Goal: Task Accomplishment & Management: Complete application form

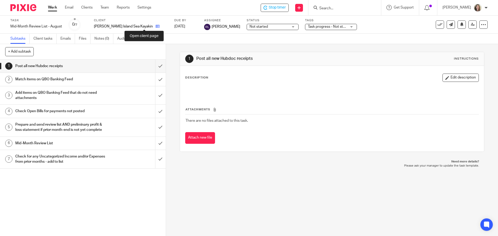
click at [156, 28] on icon at bounding box center [158, 26] width 4 height 4
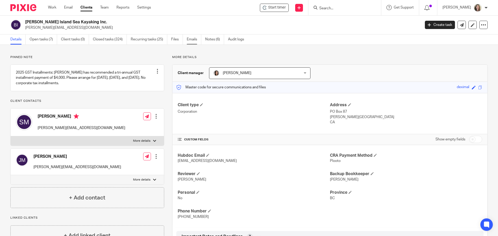
click at [192, 39] on link "Emails" at bounding box center [194, 40] width 15 height 10
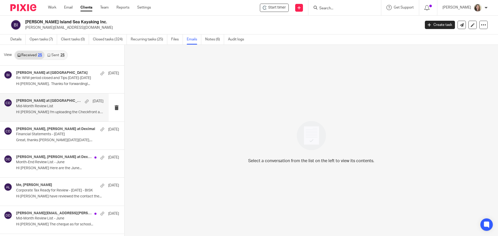
click at [38, 111] on p "HI [PERSON_NAME] I'm uploading the Checkfront and..." at bounding box center [59, 112] width 87 height 4
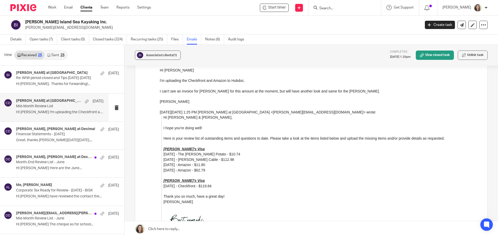
scroll to position [156, 0]
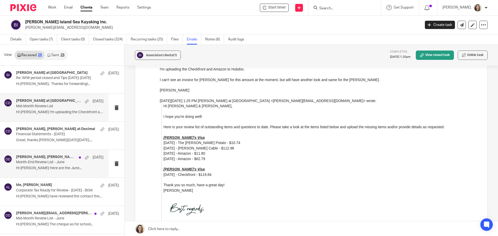
click at [62, 171] on div "[PERSON_NAME], [PERSON_NAME] at Deximal [DATE] Month-End Review List - June HI …" at bounding box center [59, 163] width 87 height 17
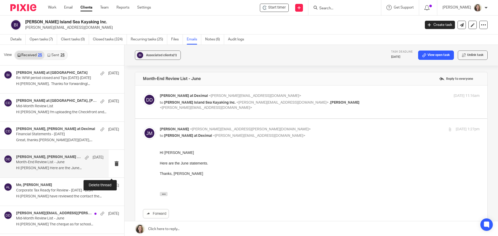
scroll to position [0, 0]
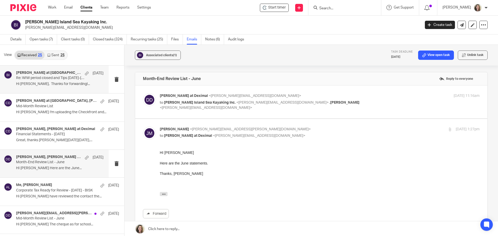
click at [56, 84] on p "Hi [PERSON_NAME], Thanks for forwarding!..." at bounding box center [59, 84] width 87 height 4
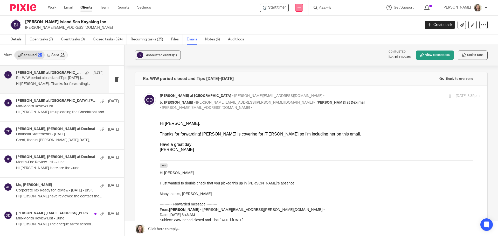
click at [301, 8] on icon at bounding box center [299, 7] width 3 height 3
click at [308, 31] on link "Create task" at bounding box center [305, 32] width 36 height 8
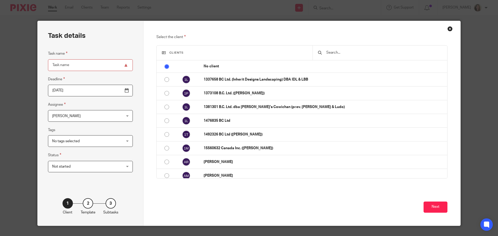
click at [81, 65] on input "Task name" at bounding box center [90, 65] width 85 height 12
type input "BISK videos training"
click at [86, 119] on span "[PERSON_NAME]" at bounding box center [84, 116] width 64 height 11
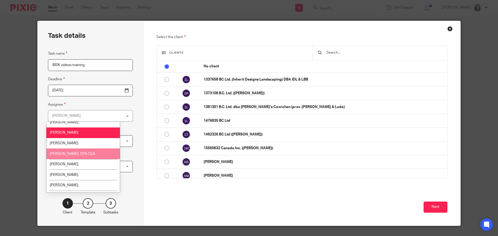
scroll to position [24, 0]
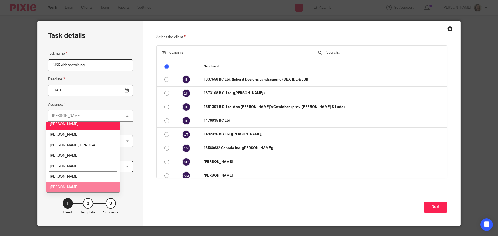
click at [80, 184] on li "Rean Laxamana" at bounding box center [82, 187] width 73 height 11
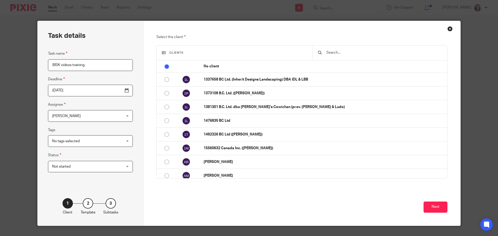
click at [348, 54] on input "text" at bounding box center [384, 53] width 116 height 6
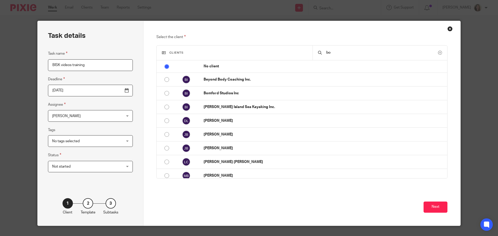
type input "b"
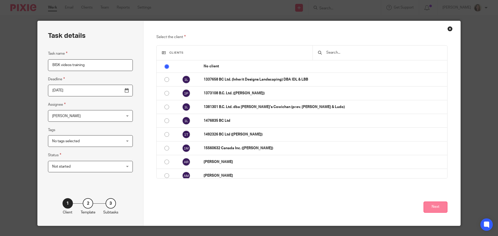
click at [435, 206] on button "Next" at bounding box center [436, 207] width 24 height 11
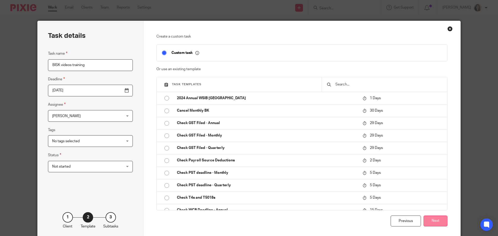
click at [434, 224] on button "Next" at bounding box center [436, 221] width 24 height 11
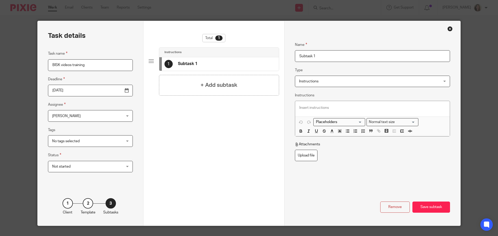
click at [328, 54] on input "Subtask 1" at bounding box center [372, 56] width 155 height 12
paste input "C:\Users\User\Desktop\Sync\3 Templates, Forms, etc\01. Bookkeeping Procedures\C…"
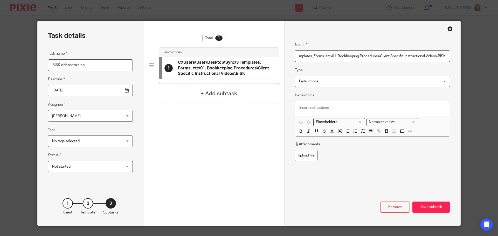
type input "C:\Users\User\Desktop\Sync\3 Templates, Forms, etc\01. Bookkeeping Procedures\C…"
click at [334, 108] on p at bounding box center [372, 107] width 146 height 5
click at [452, 164] on div "Name C:\Users\User\Desktop\Sync\3 Templates, Forms, etc\01. Bookkeeping Procedu…" at bounding box center [372, 123] width 176 height 205
click at [379, 110] on p "Read word doc notes and watch all" at bounding box center [372, 107] width 146 height 5
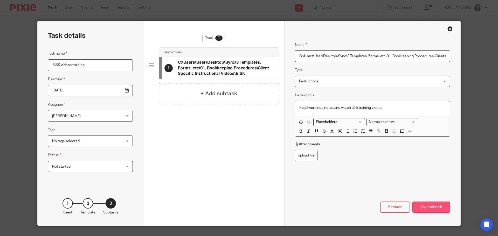
click at [429, 206] on div "Save subtask" at bounding box center [432, 207] width 38 height 11
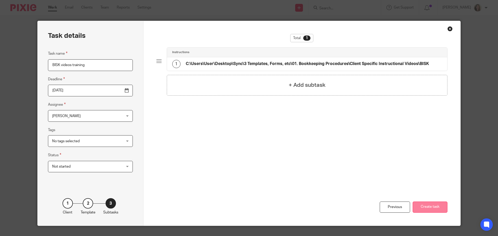
click at [428, 207] on button "Create task" at bounding box center [430, 207] width 35 height 11
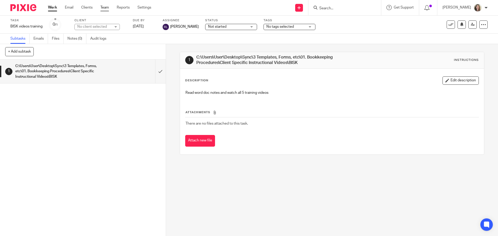
click at [105, 7] on link "Team" at bounding box center [104, 7] width 9 height 5
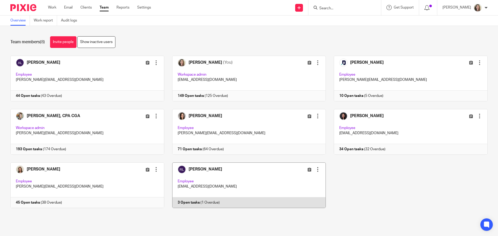
click at [244, 181] on link at bounding box center [245, 186] width 162 height 46
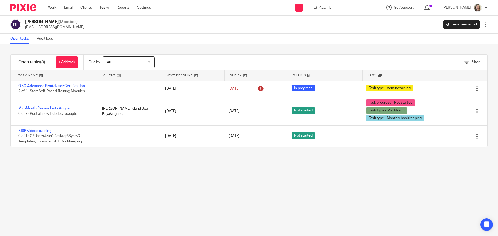
click at [409, 187] on div "Filter tasks Only show tasks matching all of these conditions 1 Client name Is …" at bounding box center [249, 140] width 498 height 192
